Goal: Find specific page/section: Find specific page/section

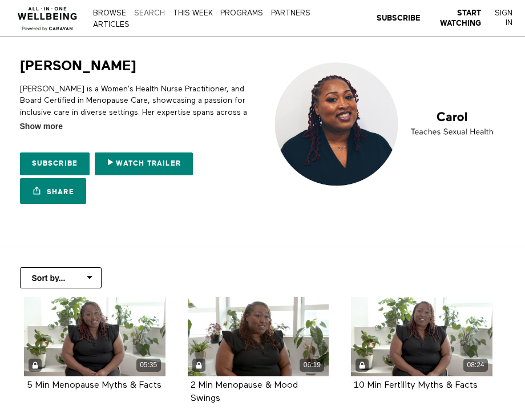
click at [150, 17] on link "Search" at bounding box center [149, 13] width 37 height 7
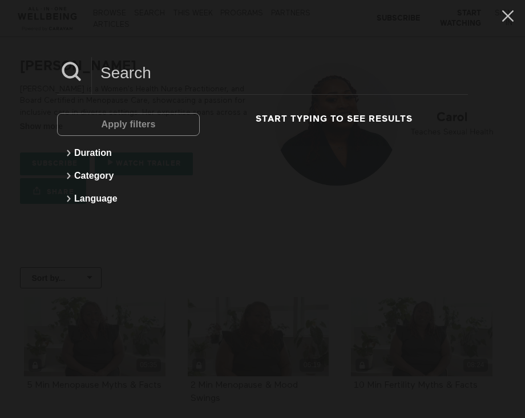
click at [132, 77] on input at bounding box center [280, 72] width 376 height 31
click at [108, 71] on input "[PERSON_NAME]" at bounding box center [280, 72] width 376 height 31
click at [106, 72] on input "[PERSON_NAME]" at bounding box center [280, 72] width 376 height 31
click at [265, 82] on input "dr david" at bounding box center [280, 72] width 376 height 31
type input "dr."
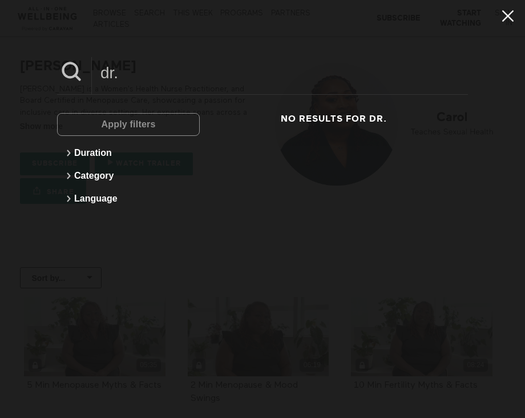
click at [507, 14] on icon at bounding box center [508, 15] width 22 height 19
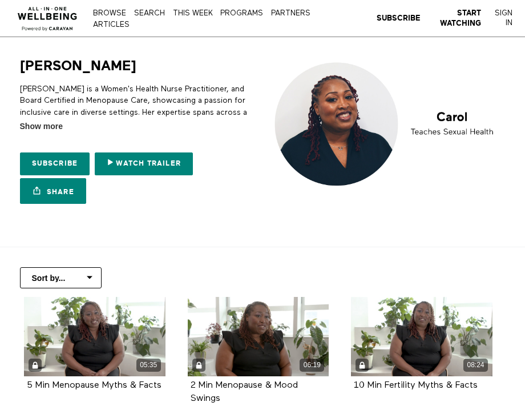
click at [114, 14] on div "Browse Search THIS WEEK PROGRAMS PARTNERS ARTICLES Subscribe Start Watching Sig…" at bounding box center [202, 18] width 224 height 21
click at [146, 17] on link "Search" at bounding box center [149, 13] width 37 height 7
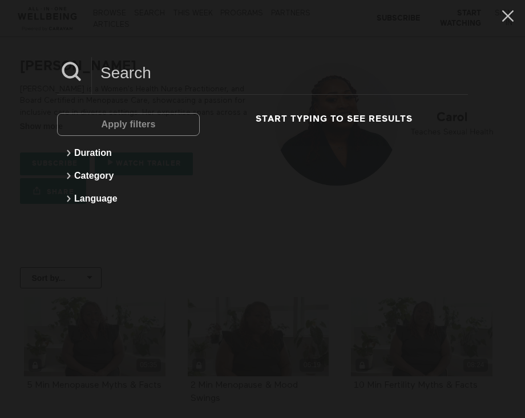
click at [152, 67] on input at bounding box center [280, 72] width 376 height 31
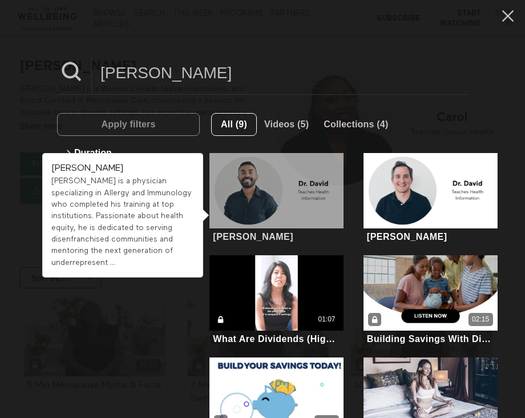
type input "[PERSON_NAME]"
click at [304, 211] on div at bounding box center [276, 190] width 134 height 75
